Goal: Manage account settings

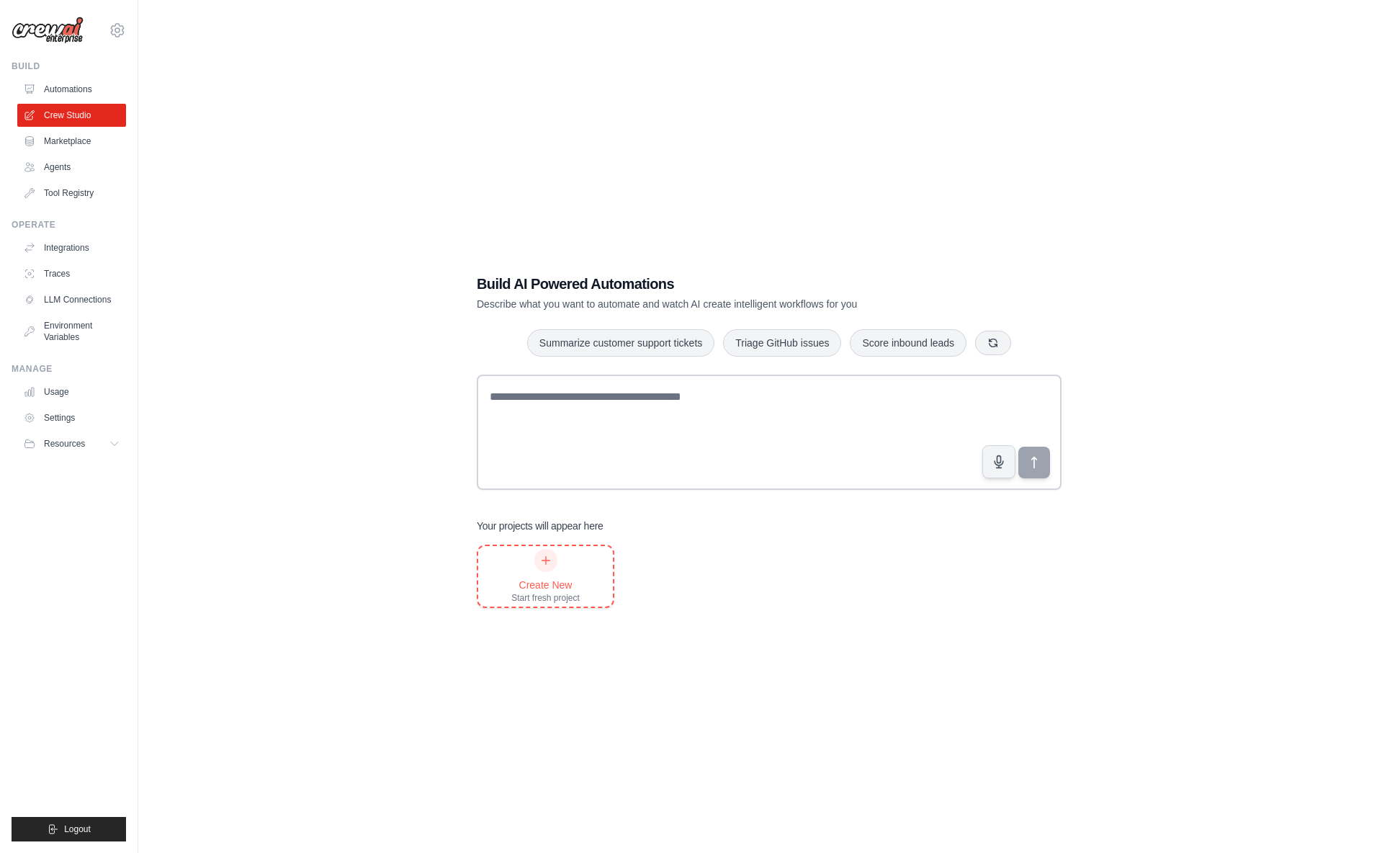
click at [544, 564] on icon at bounding box center [546, 561] width 12 height 12
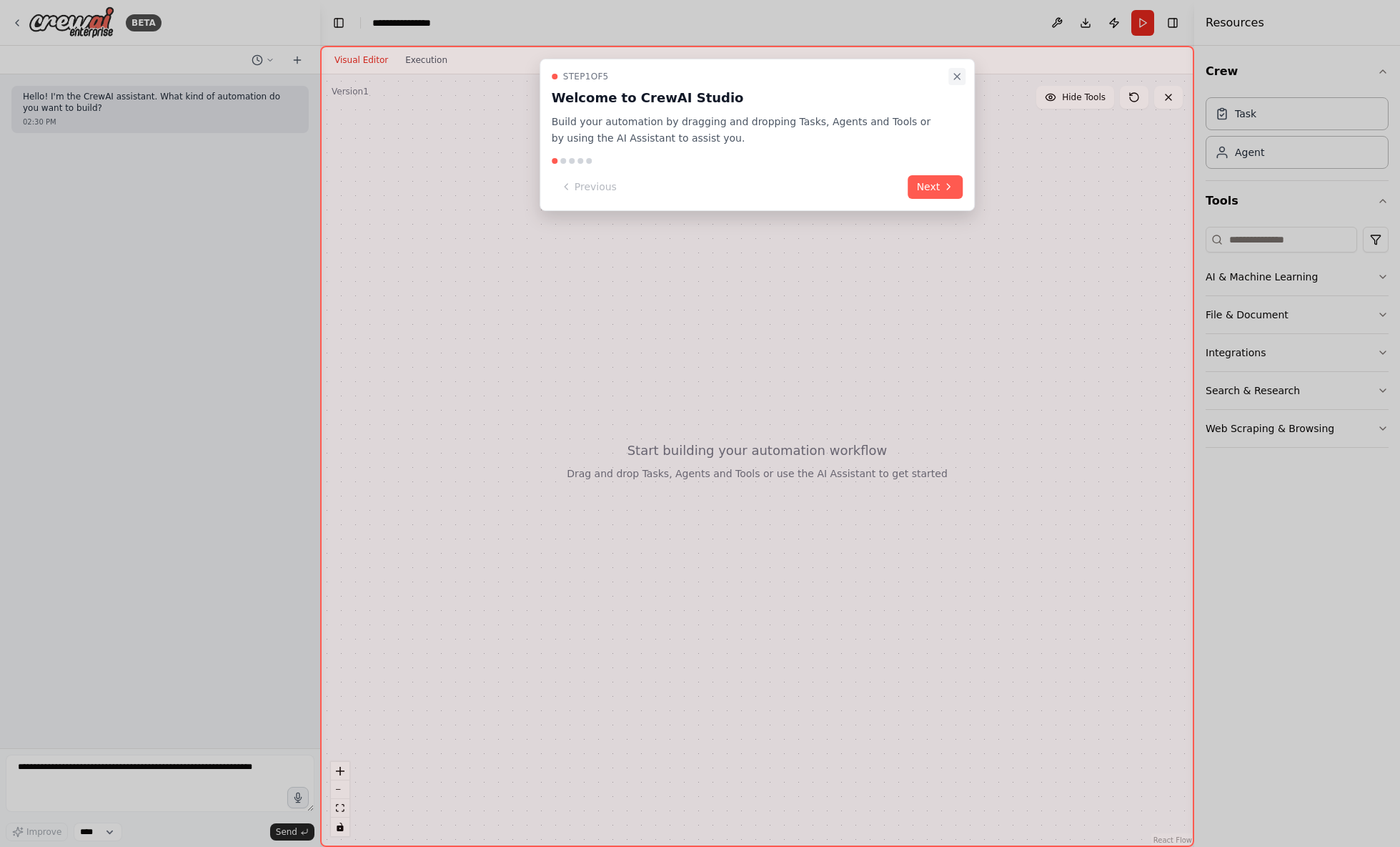
click at [955, 78] on icon "Close walkthrough" at bounding box center [957, 77] width 6 height 6
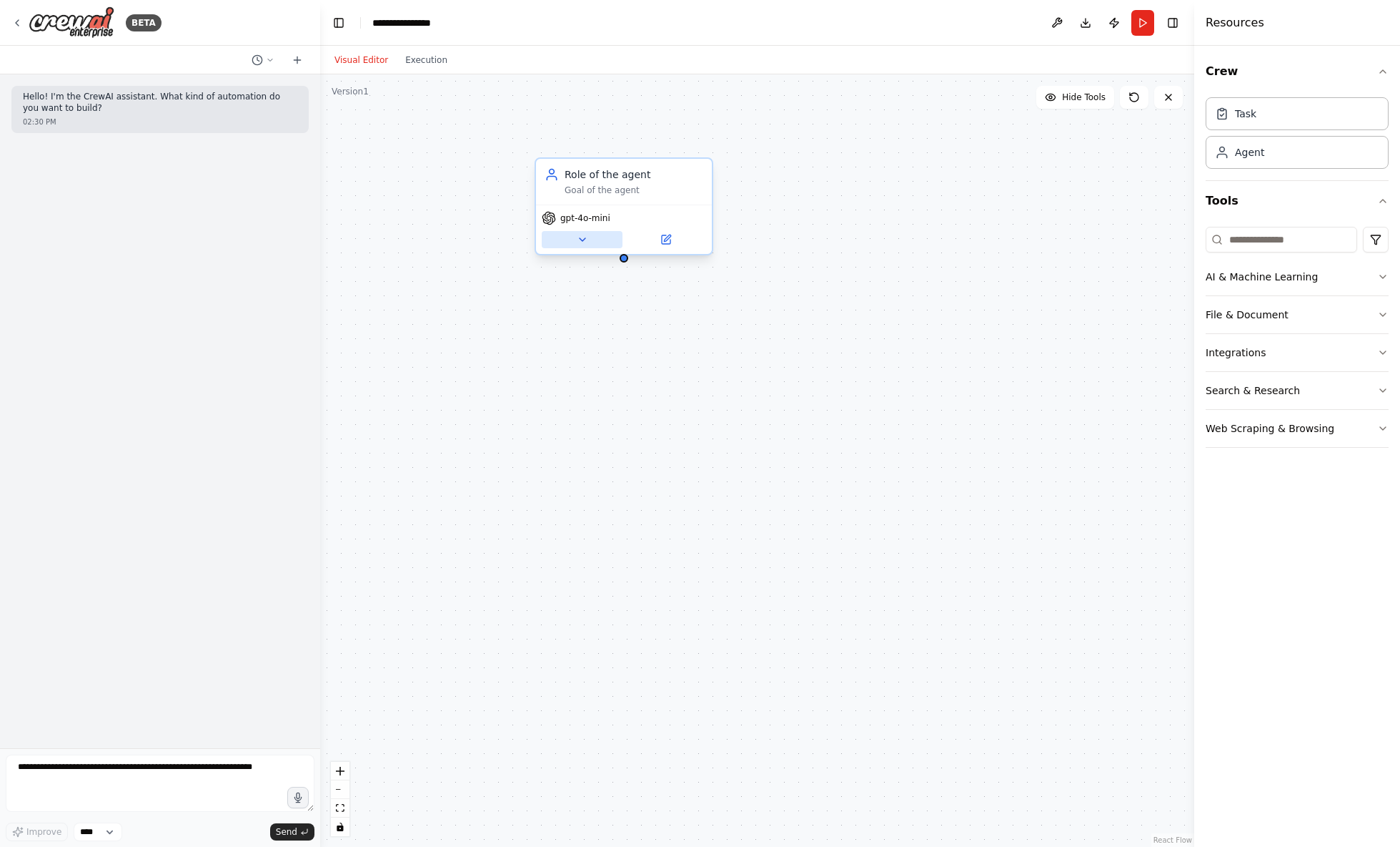
click at [584, 243] on icon at bounding box center [582, 239] width 12 height 12
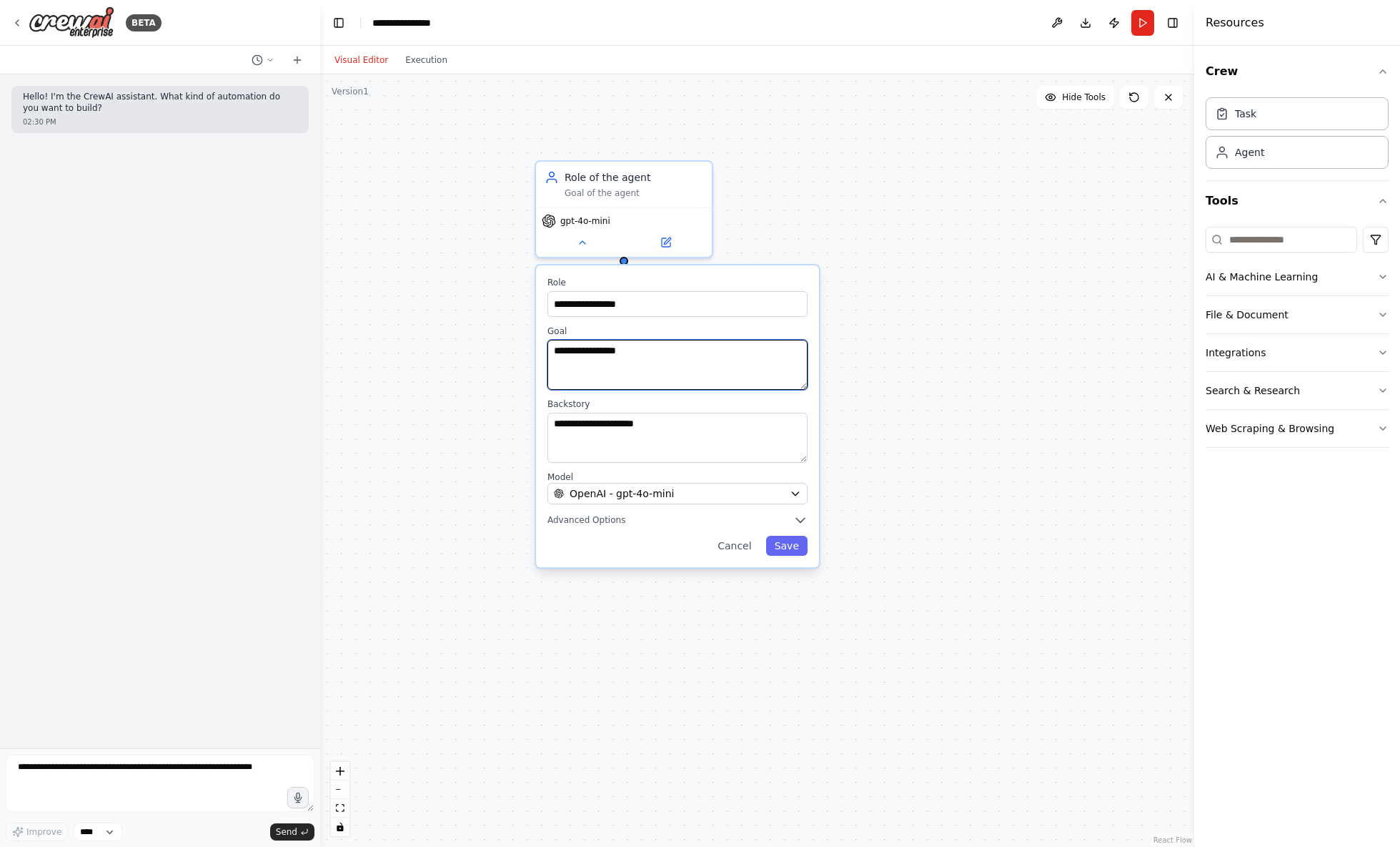
click at [603, 357] on textarea "**********" at bounding box center [677, 364] width 260 height 50
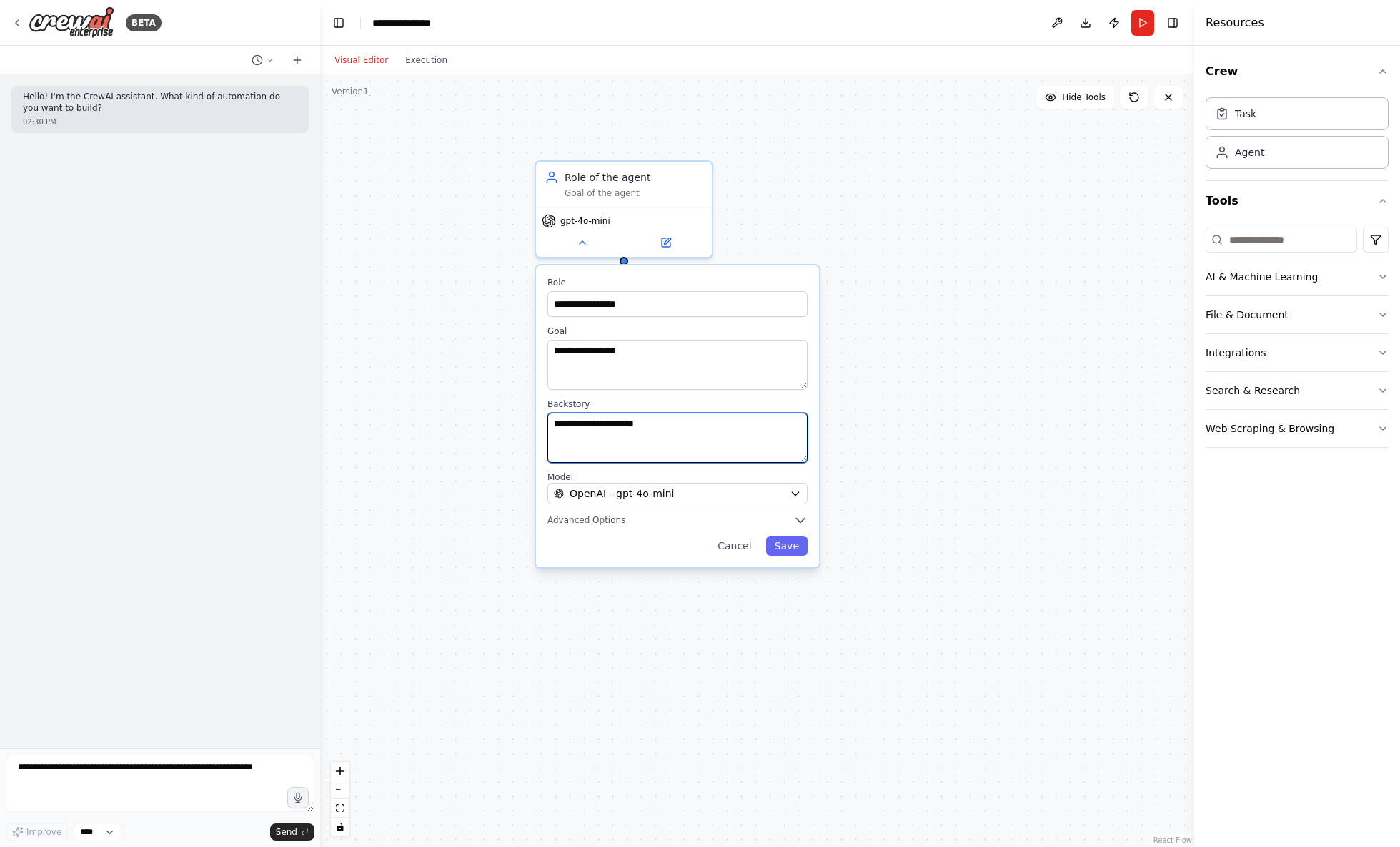
click at [616, 429] on textarea "**********" at bounding box center [677, 437] width 260 height 50
click at [980, 205] on icon at bounding box center [980, 203] width 12 height 12
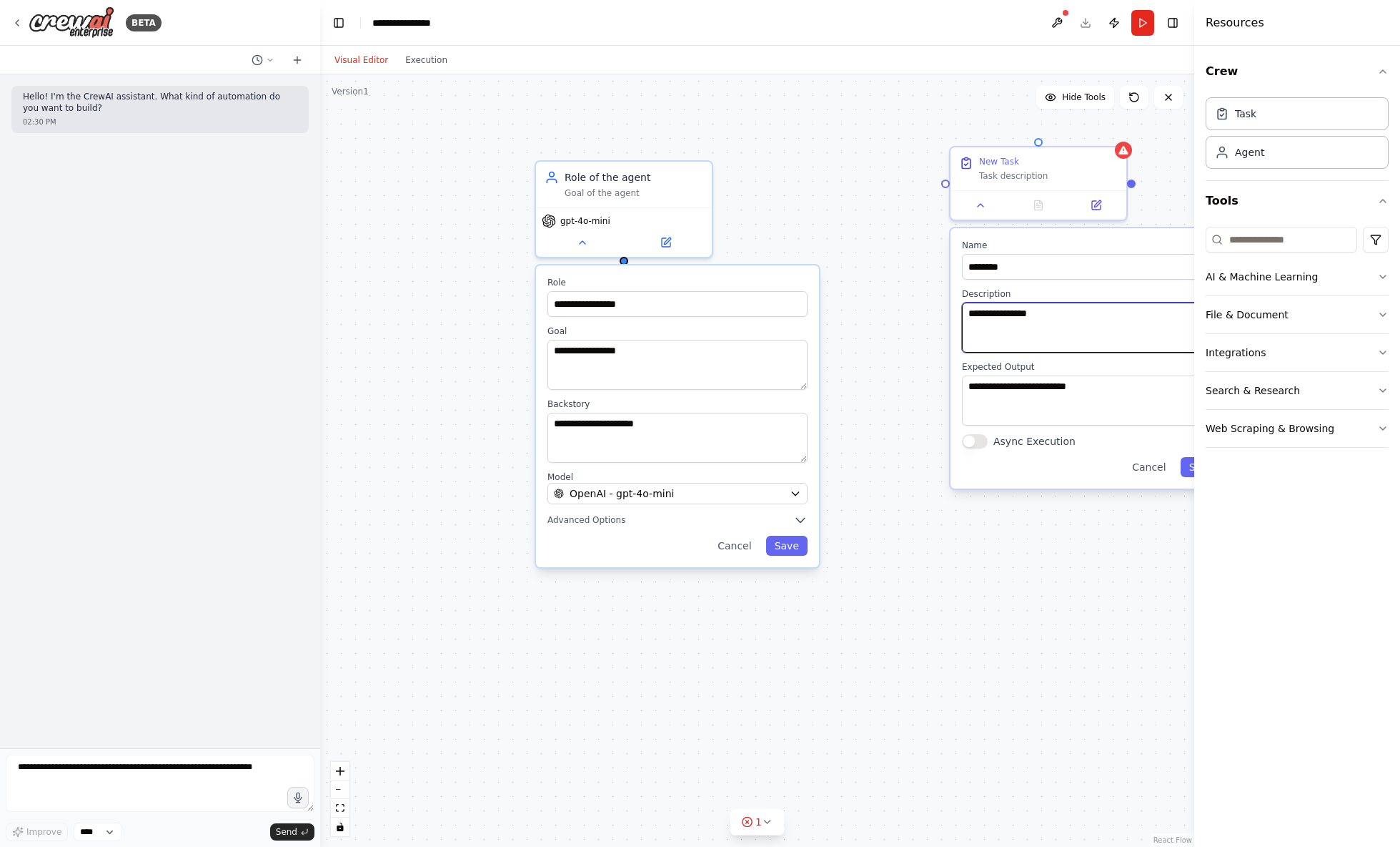
click at [1020, 319] on textarea "**********" at bounding box center [1092, 328] width 260 height 50
click at [1024, 389] on textarea "**********" at bounding box center [1092, 400] width 260 height 50
click at [1380, 350] on icon "button" at bounding box center [1383, 353] width 12 height 12
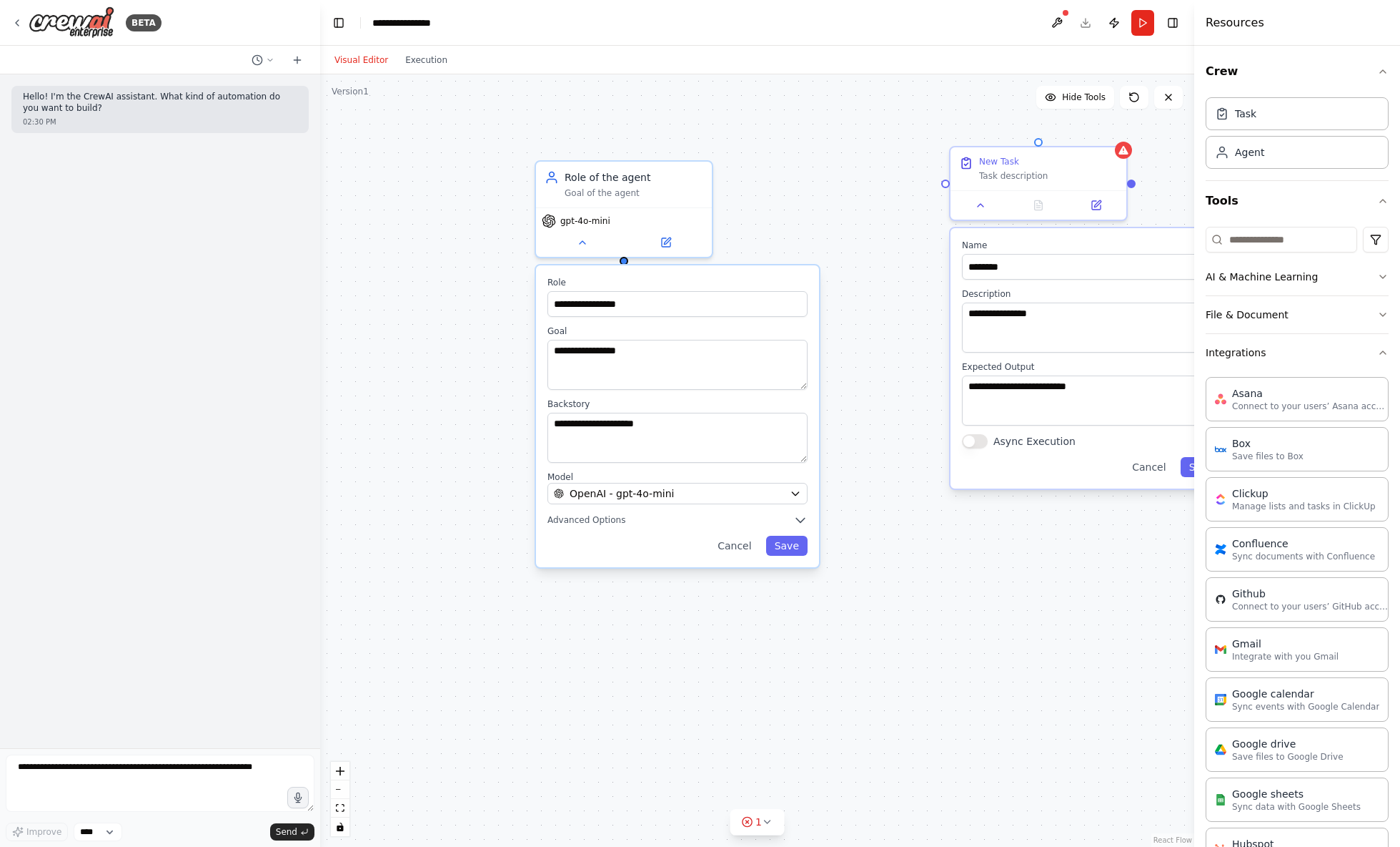
scroll to position [40, 0]
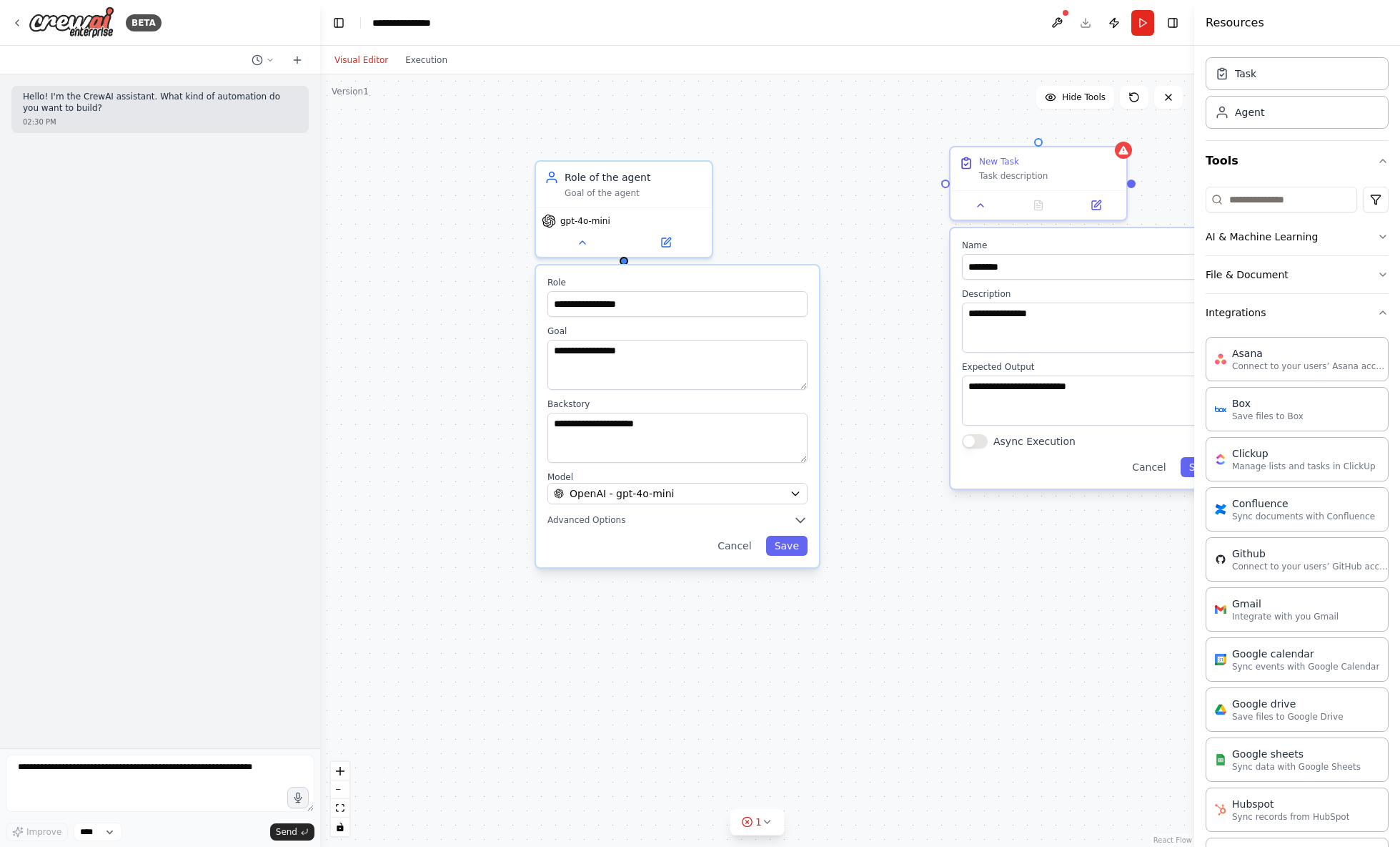
click at [983, 646] on div "**********" at bounding box center [757, 460] width 874 height 772
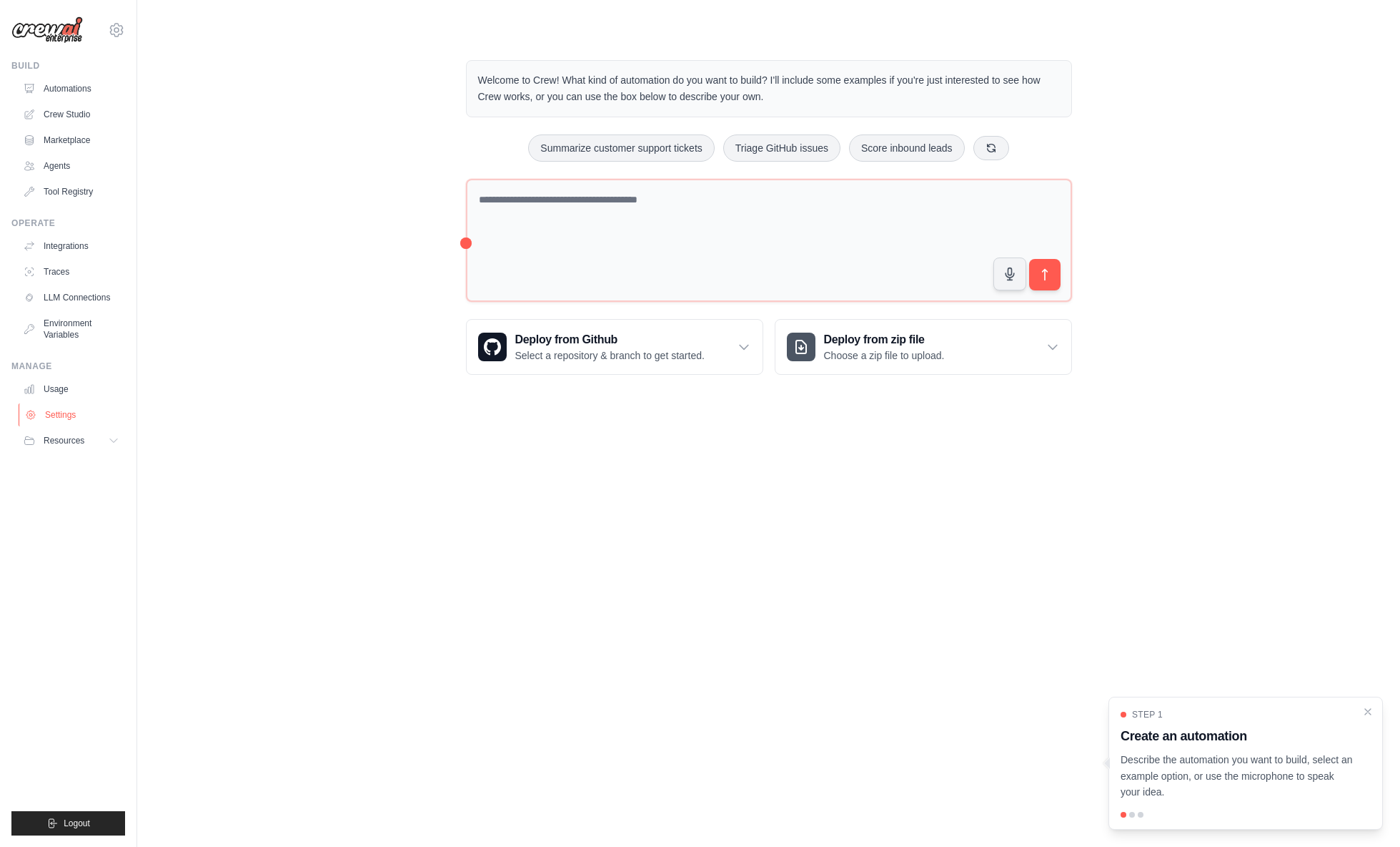
click at [55, 414] on link "Settings" at bounding box center [72, 414] width 108 height 23
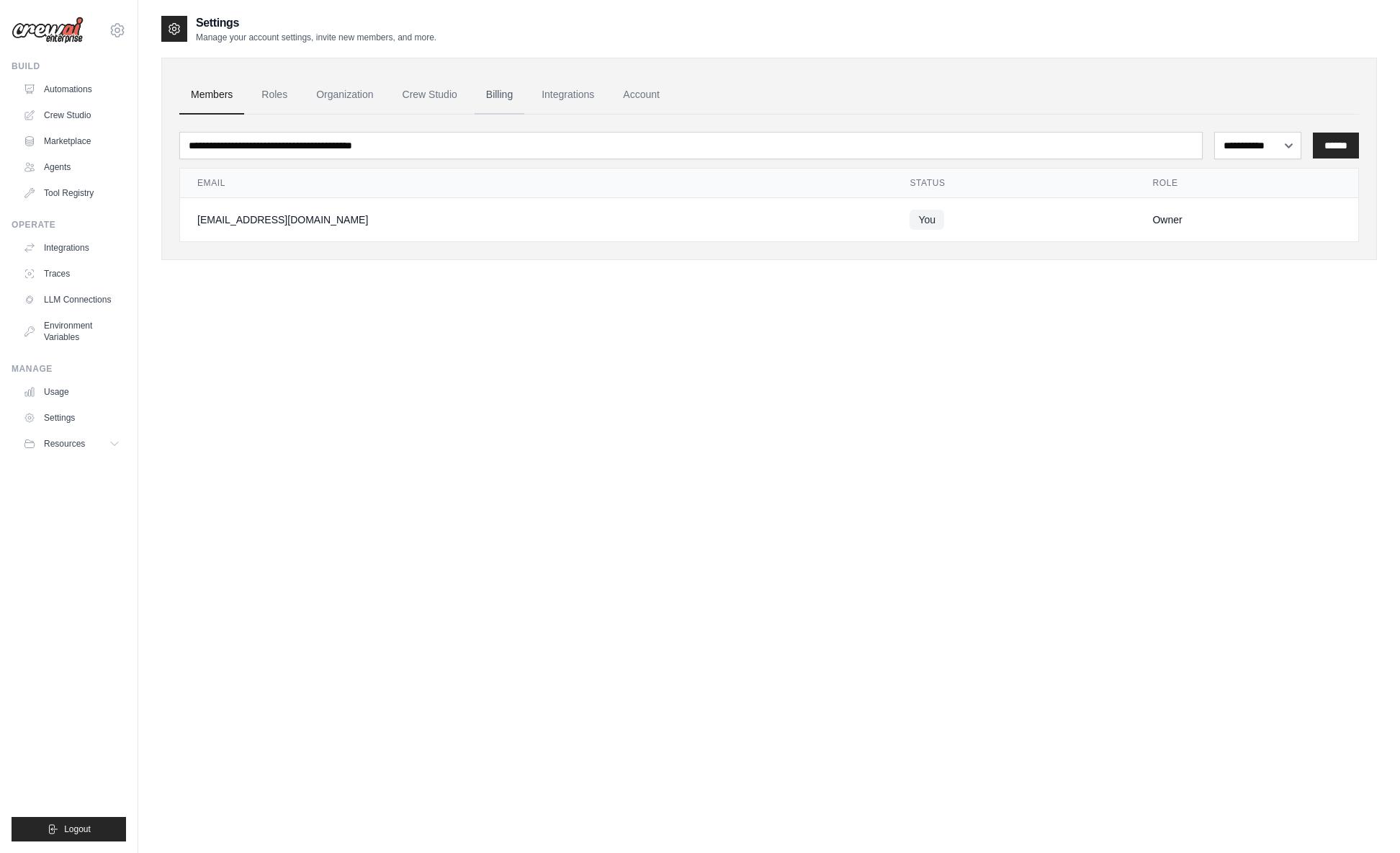
click at [505, 92] on link "Billing" at bounding box center [499, 95] width 49 height 39
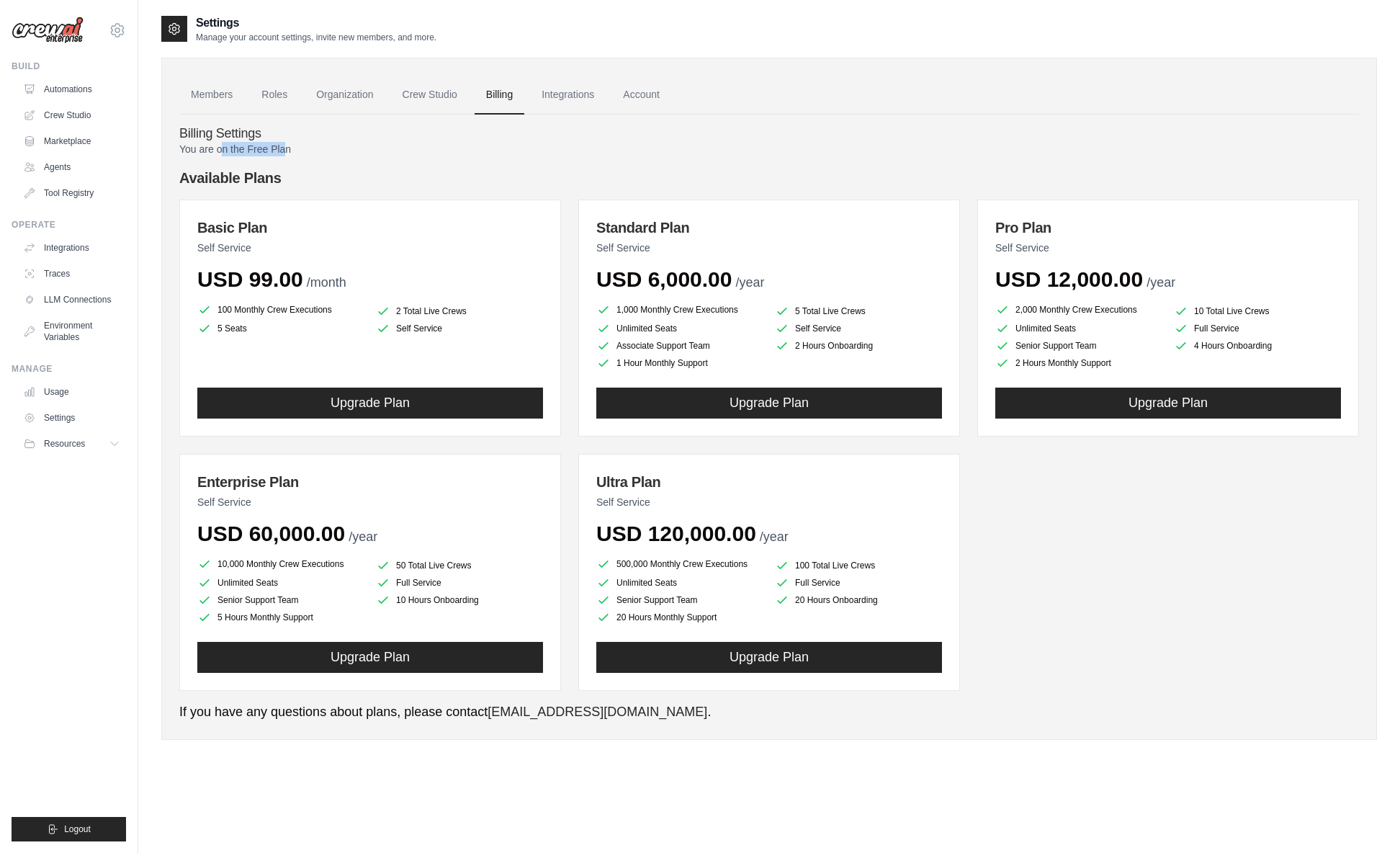
drag, startPoint x: 287, startPoint y: 150, endPoint x: 220, endPoint y: 146, distance: 67.1
click at [220, 146] on p "You are on the Free Plan" at bounding box center [769, 149] width 1179 height 15
drag, startPoint x: 205, startPoint y: 151, endPoint x: 300, endPoint y: 151, distance: 95.0
click at [300, 151] on p "You are on the Free Plan" at bounding box center [769, 149] width 1179 height 15
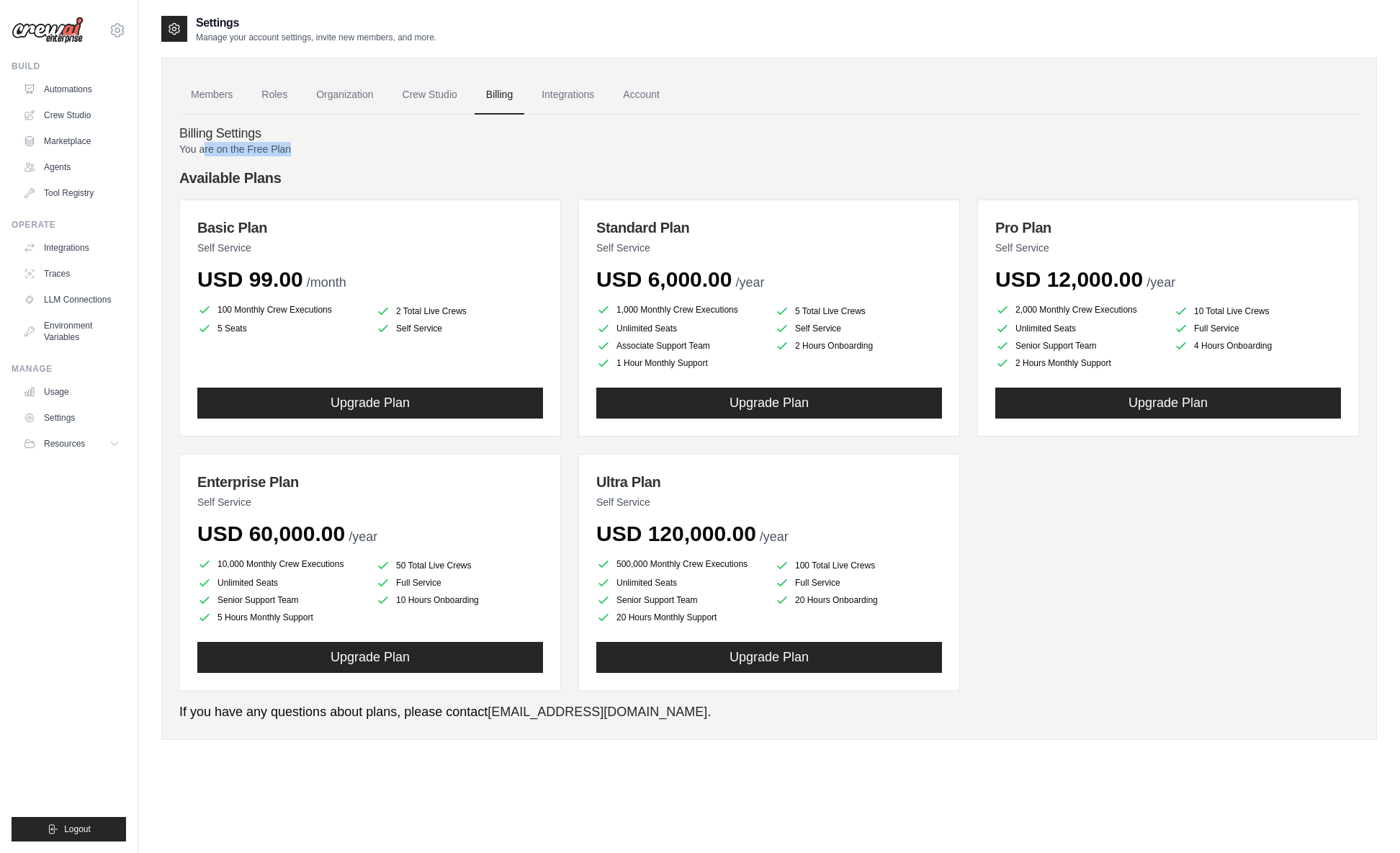
click at [300, 151] on p "You are on the Free Plan" at bounding box center [769, 149] width 1179 height 15
drag, startPoint x: 300, startPoint y: 151, endPoint x: 218, endPoint y: 151, distance: 82.0
click at [218, 151] on p "You are on the Free Plan" at bounding box center [769, 149] width 1179 height 15
drag, startPoint x: 219, startPoint y: 149, endPoint x: 295, endPoint y: 148, distance: 76.0
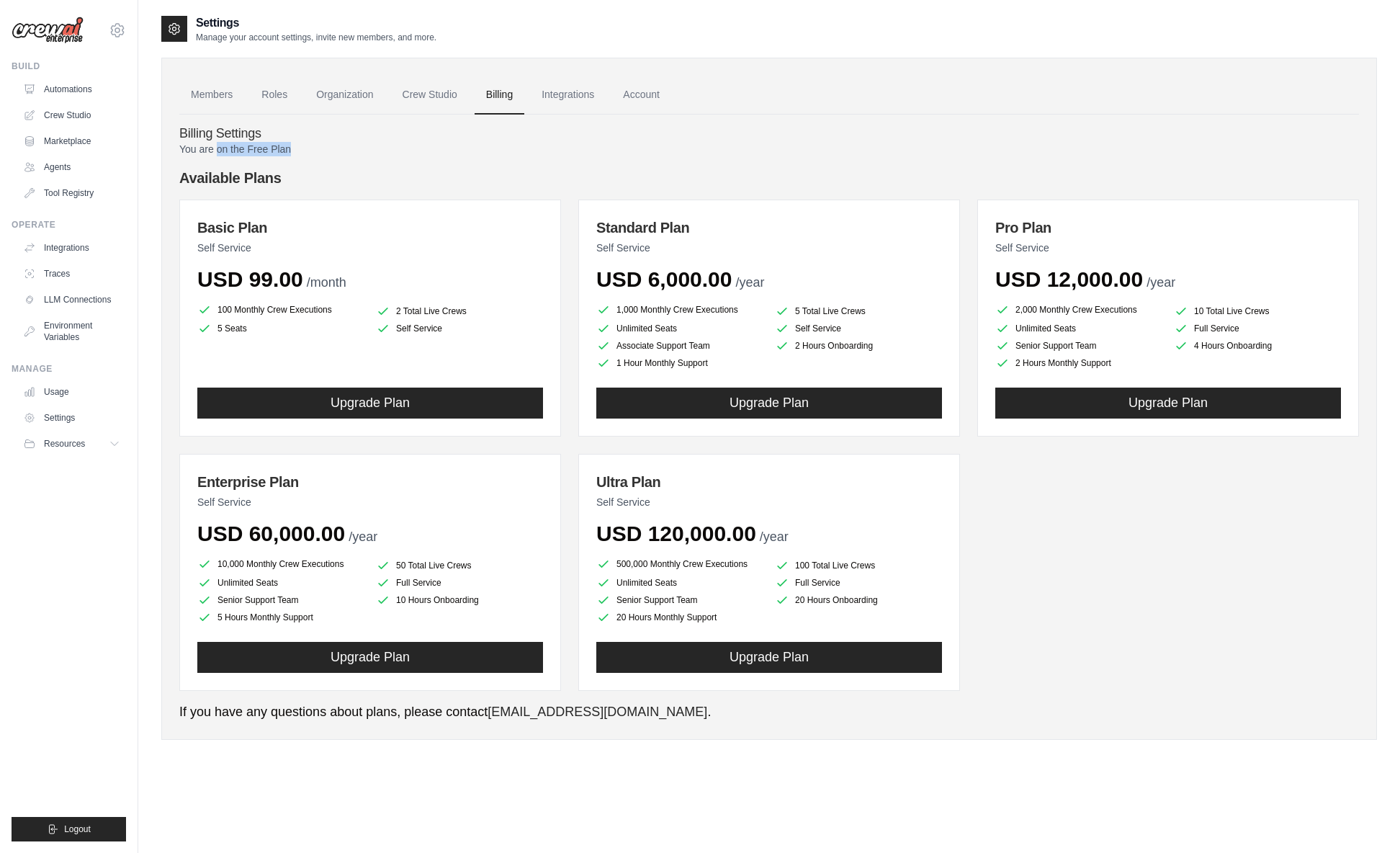
click at [295, 148] on p "You are on the Free Plan" at bounding box center [769, 149] width 1179 height 15
drag, startPoint x: 295, startPoint y: 147, endPoint x: 186, endPoint y: 146, distance: 109.0
click at [186, 146] on p "You are on the Free Plan" at bounding box center [769, 149] width 1179 height 15
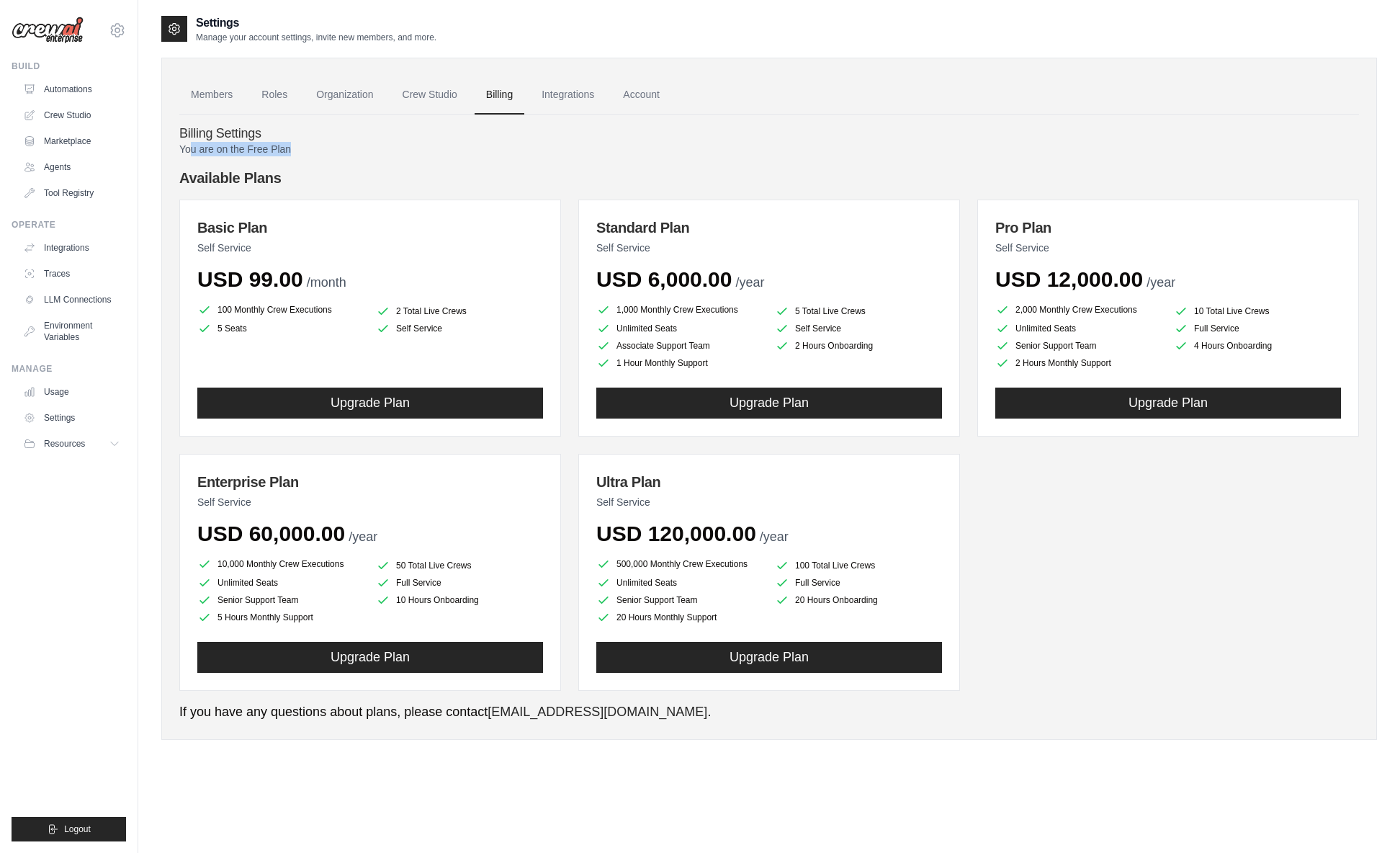
drag, startPoint x: 190, startPoint y: 146, endPoint x: 291, endPoint y: 146, distance: 101.0
click at [291, 146] on p "You are on the Free Plan" at bounding box center [769, 149] width 1179 height 15
click at [77, 552] on ul "Build Automations Crew Studio Marketplace Agents" at bounding box center [69, 450] width 114 height 780
